Goal: Navigation & Orientation: Find specific page/section

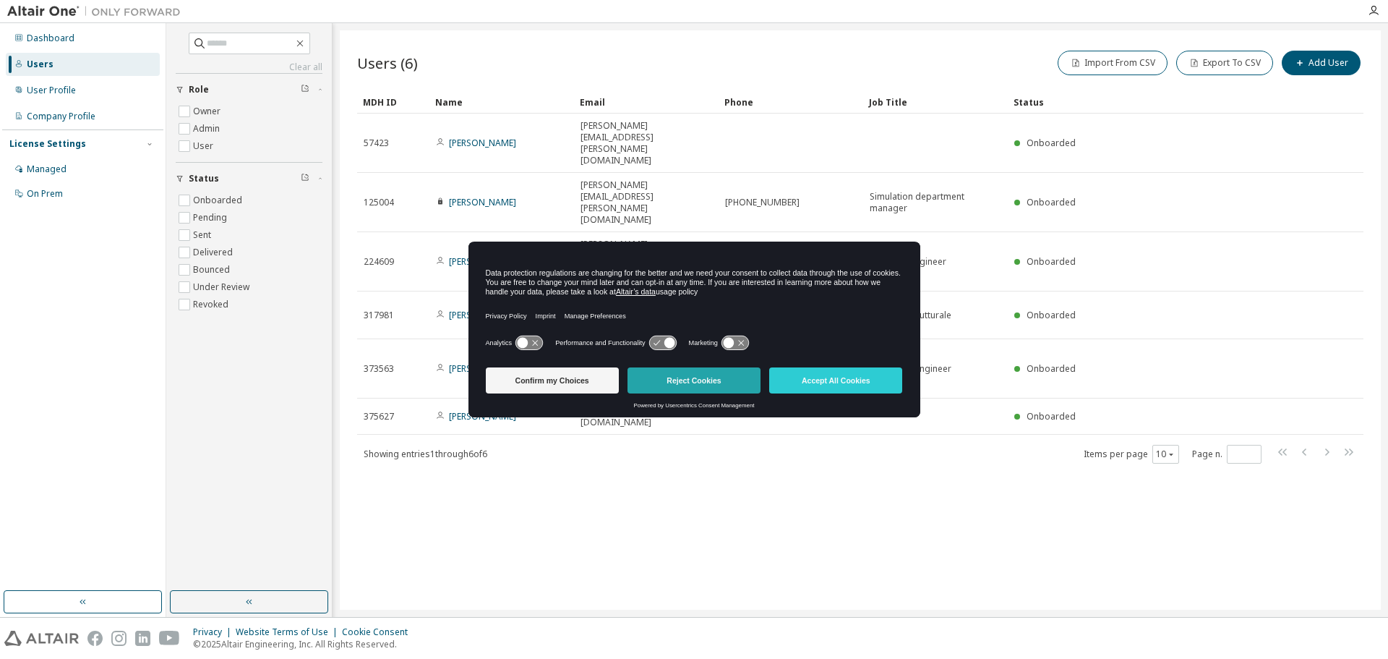
click at [667, 385] on button "Reject Cookies" at bounding box center [693, 380] width 133 height 26
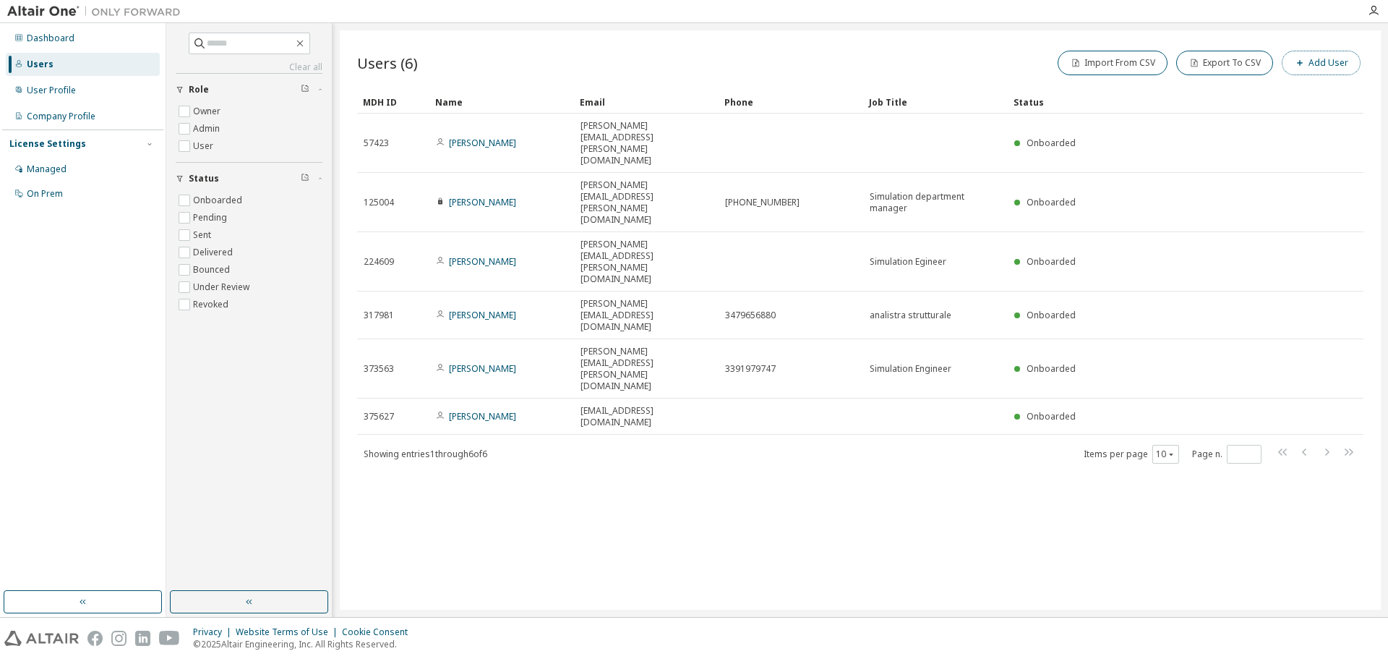
click at [1313, 61] on button "Add User" at bounding box center [1321, 63] width 79 height 25
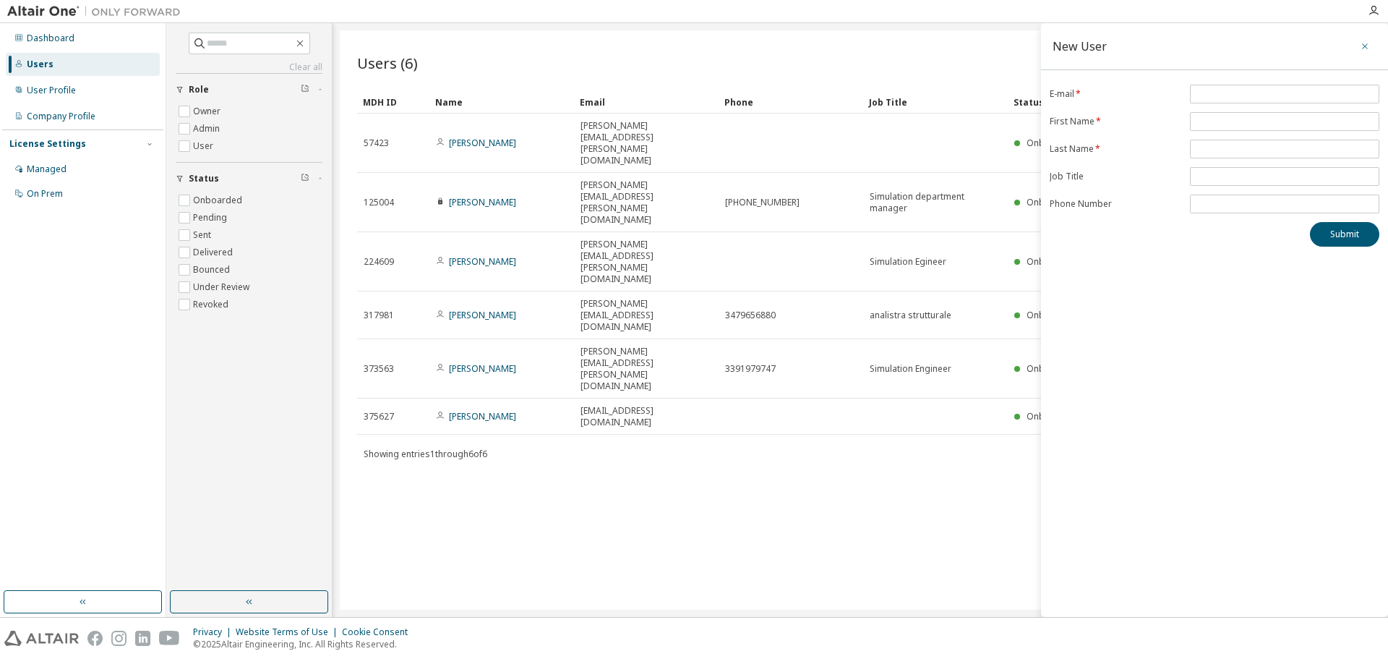
click at [1365, 47] on icon "button" at bounding box center [1365, 46] width 6 height 6
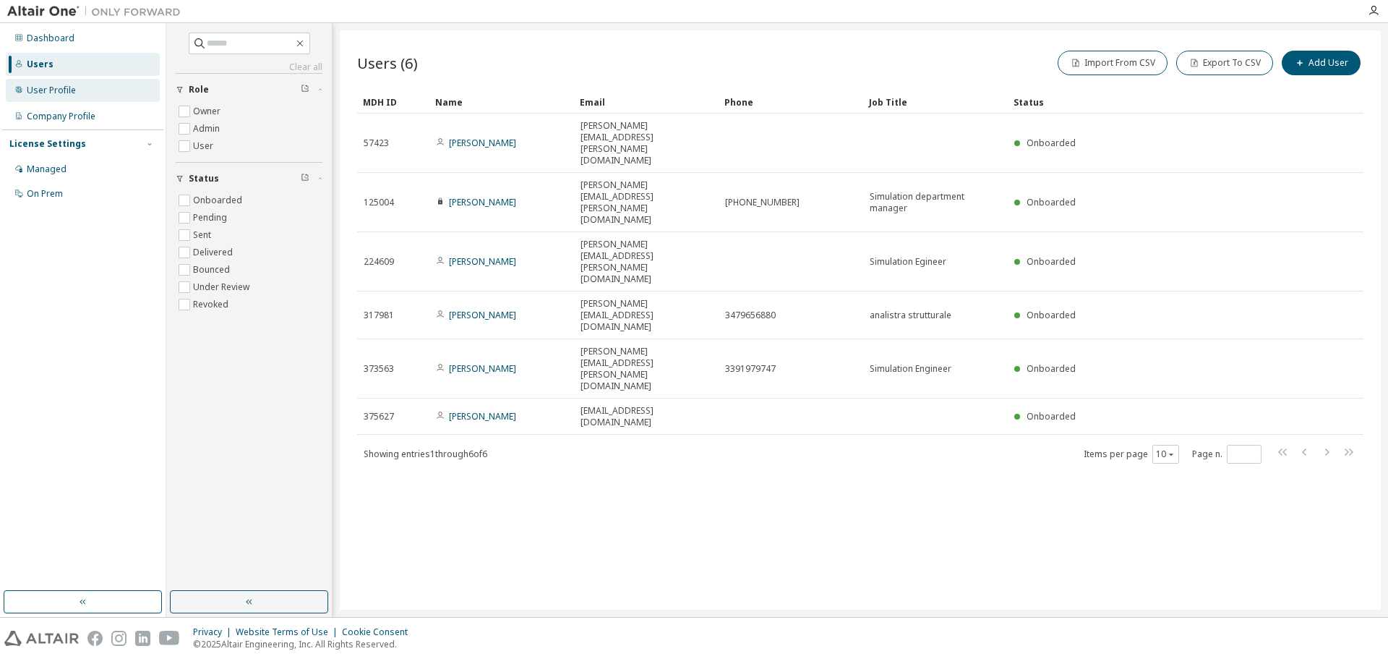
click at [62, 85] on div "User Profile" at bounding box center [51, 91] width 49 height 12
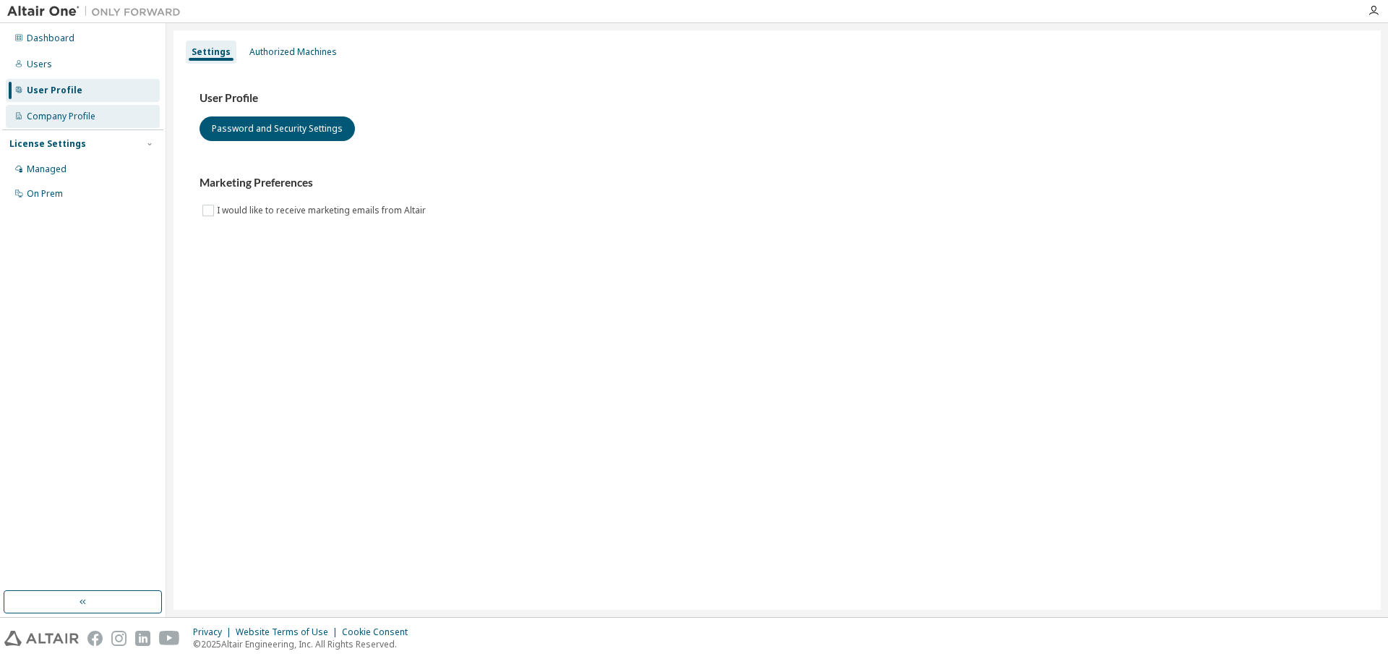
click at [77, 119] on div "Company Profile" at bounding box center [61, 117] width 69 height 12
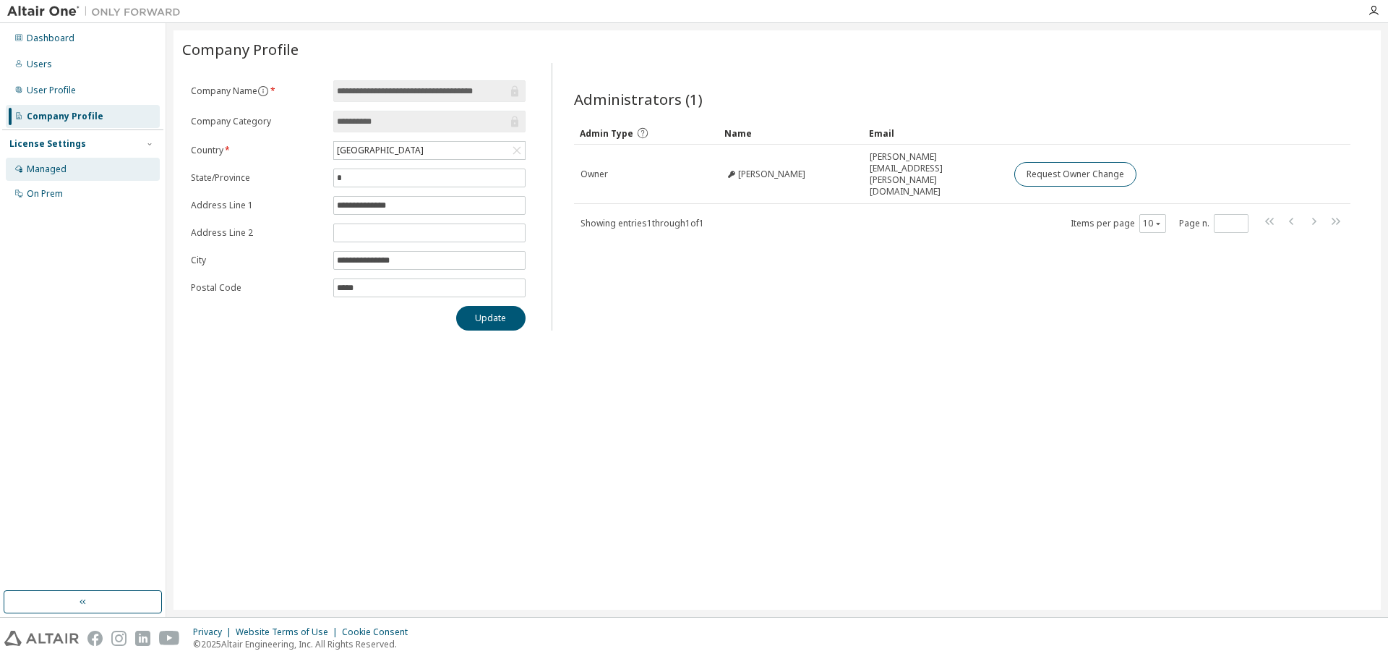
click at [59, 166] on div "Managed" at bounding box center [47, 169] width 40 height 12
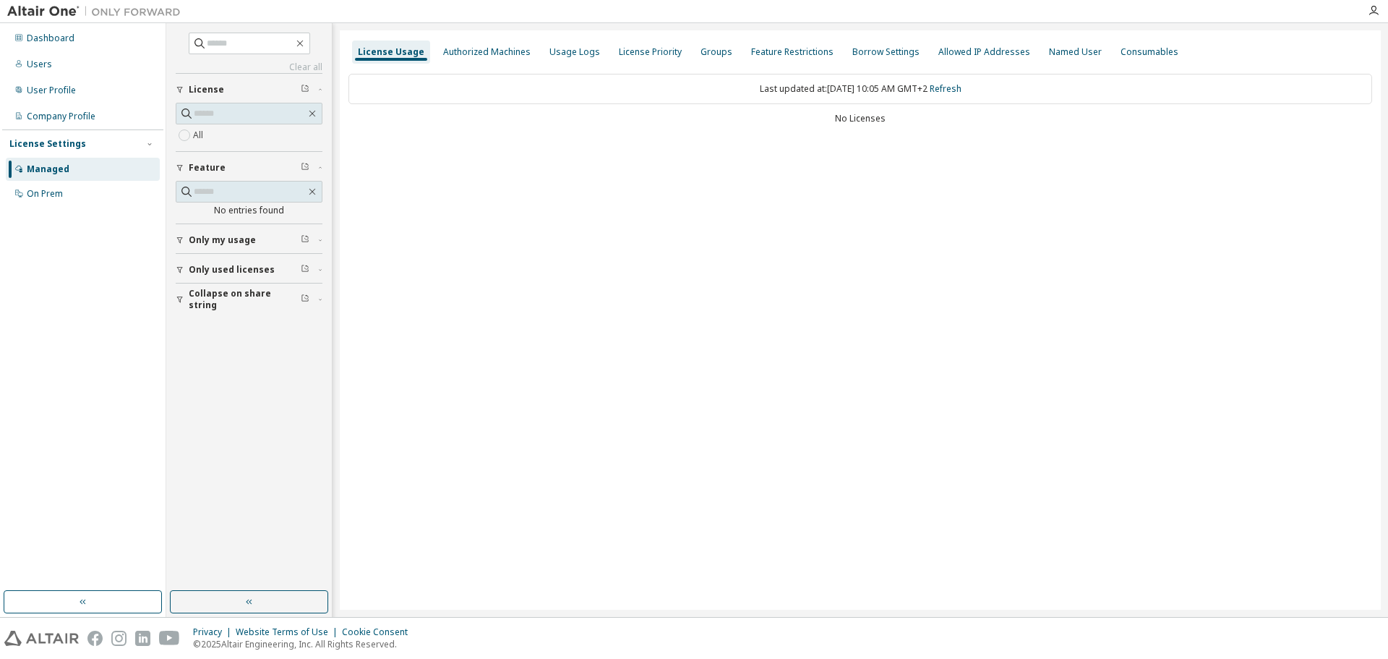
click at [612, 259] on div "License Usage Authorized Machines Usage Logs License Priority Groups Feature Re…" at bounding box center [860, 319] width 1041 height 579
